Goal: Task Accomplishment & Management: Manage account settings

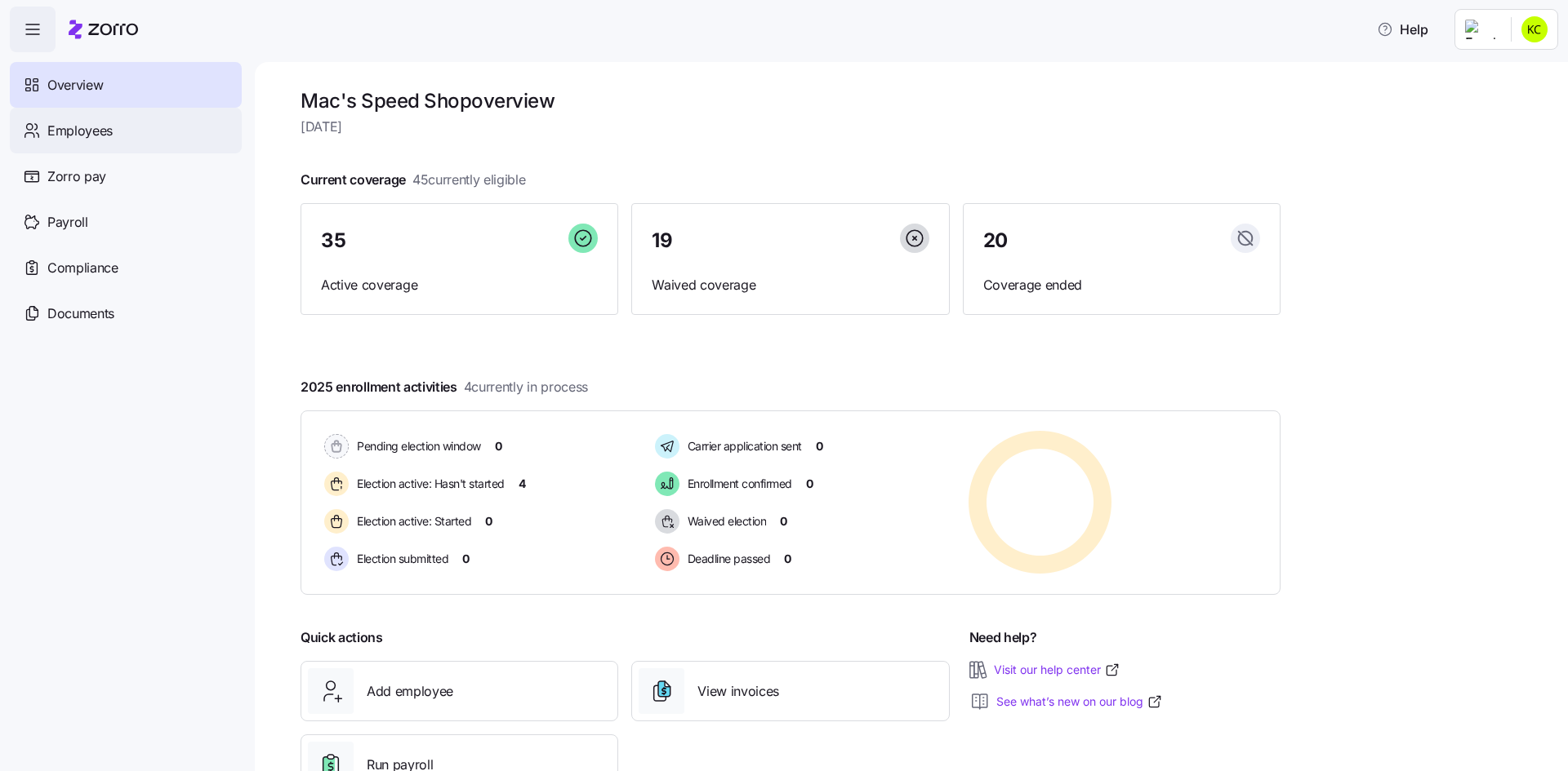
click at [82, 138] on span "Employees" at bounding box center [80, 131] width 65 height 21
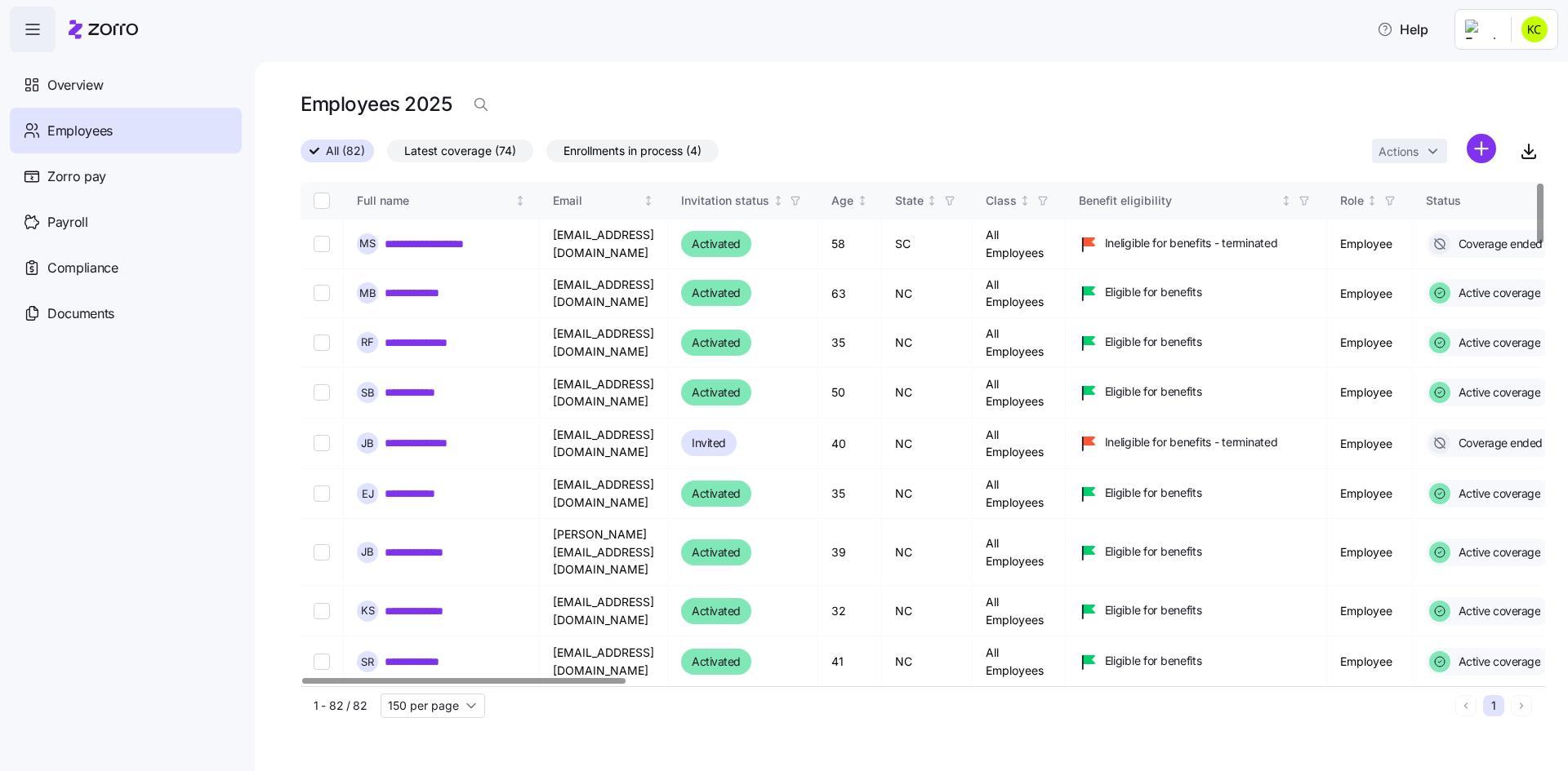
click at [452, 150] on span "Latest coverage (74)" at bounding box center [460, 151] width 112 height 21
click at [387, 156] on input "Latest coverage (74)" at bounding box center [387, 156] width 0 height 0
click at [381, 202] on div "Full name" at bounding box center [434, 200] width 156 height 18
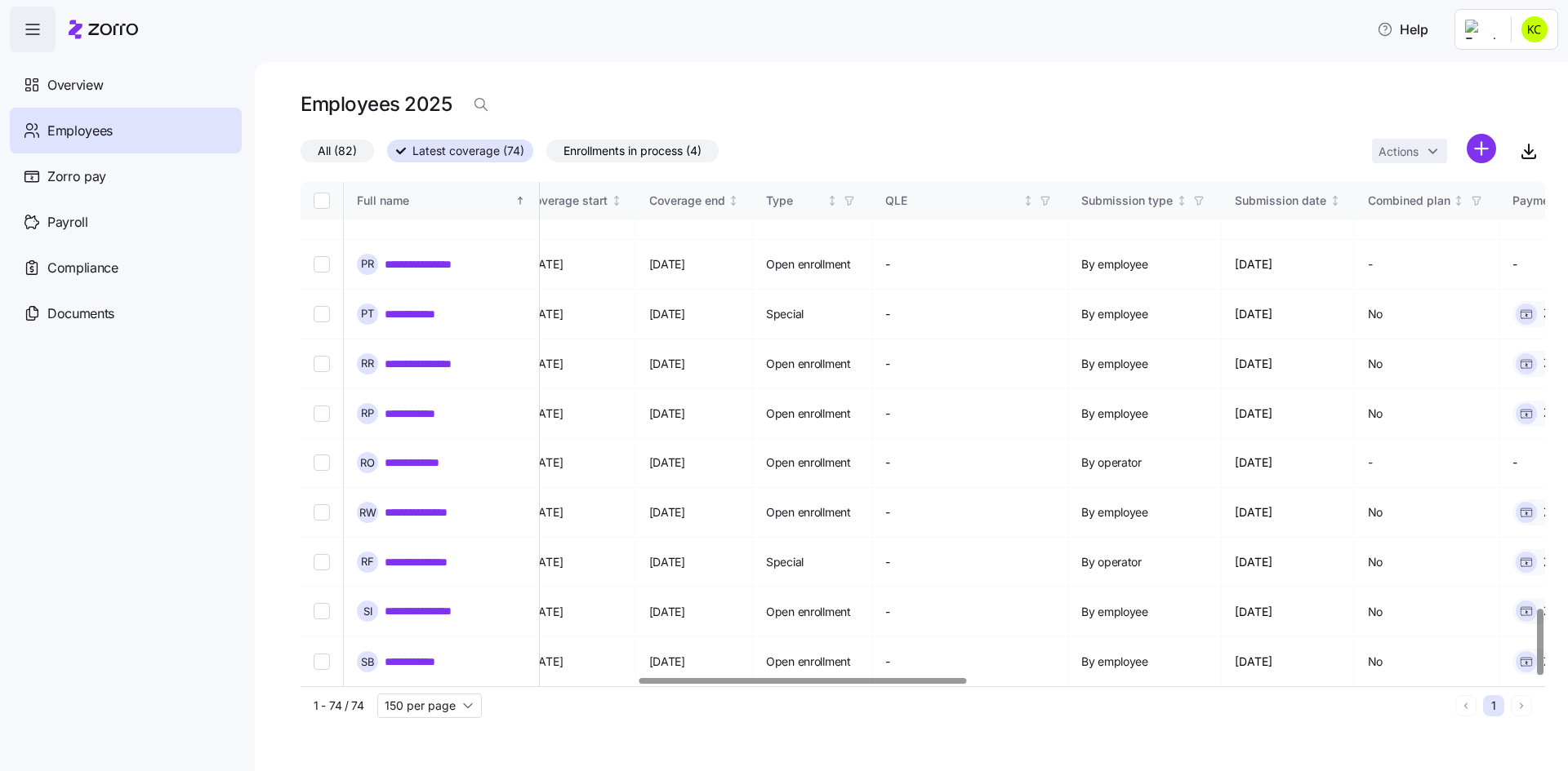
scroll to position [3251, 1319]
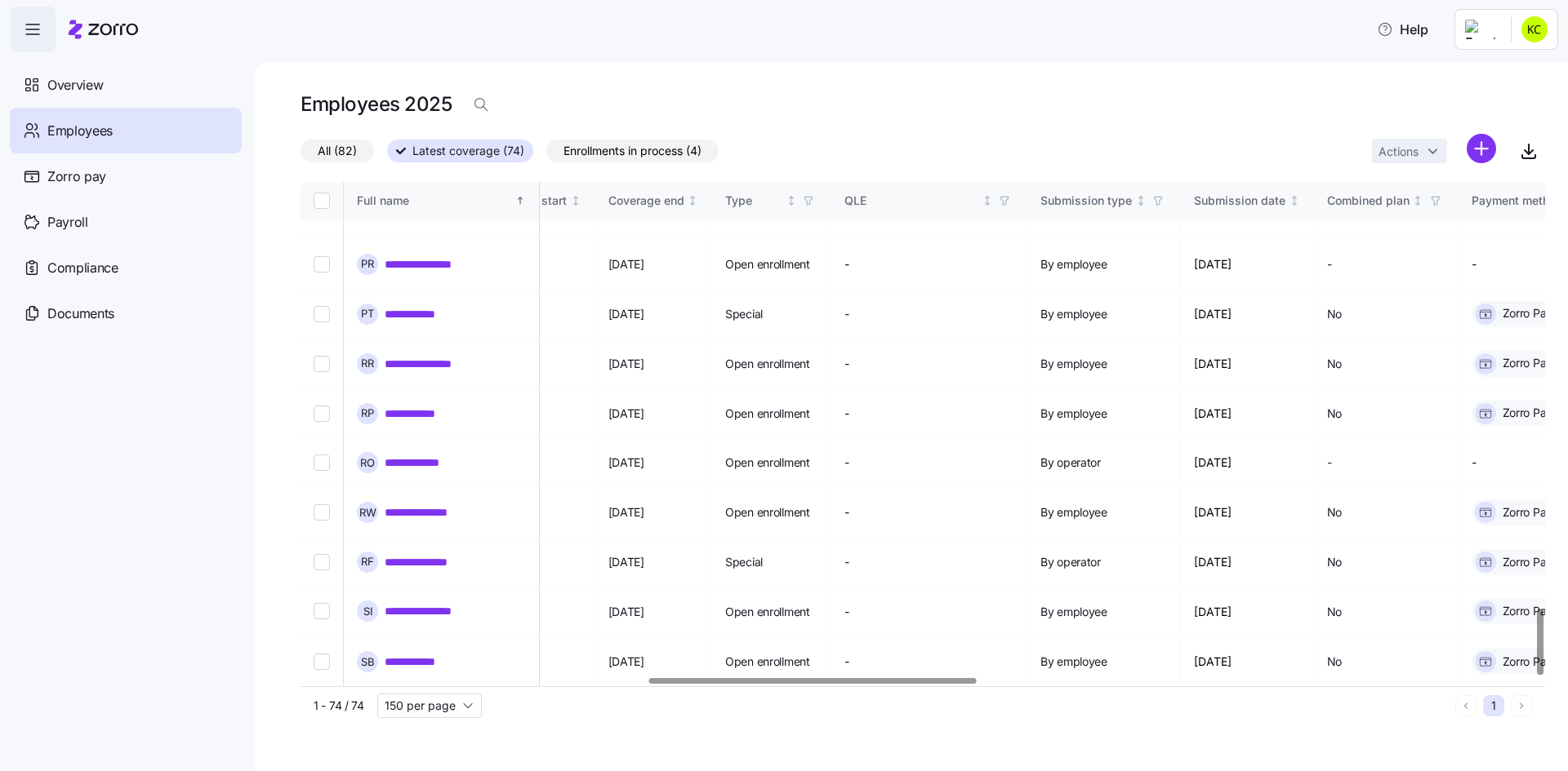
click at [733, 684] on div at bounding box center [812, 681] width 327 height 6
